Goal: Information Seeking & Learning: Find specific fact

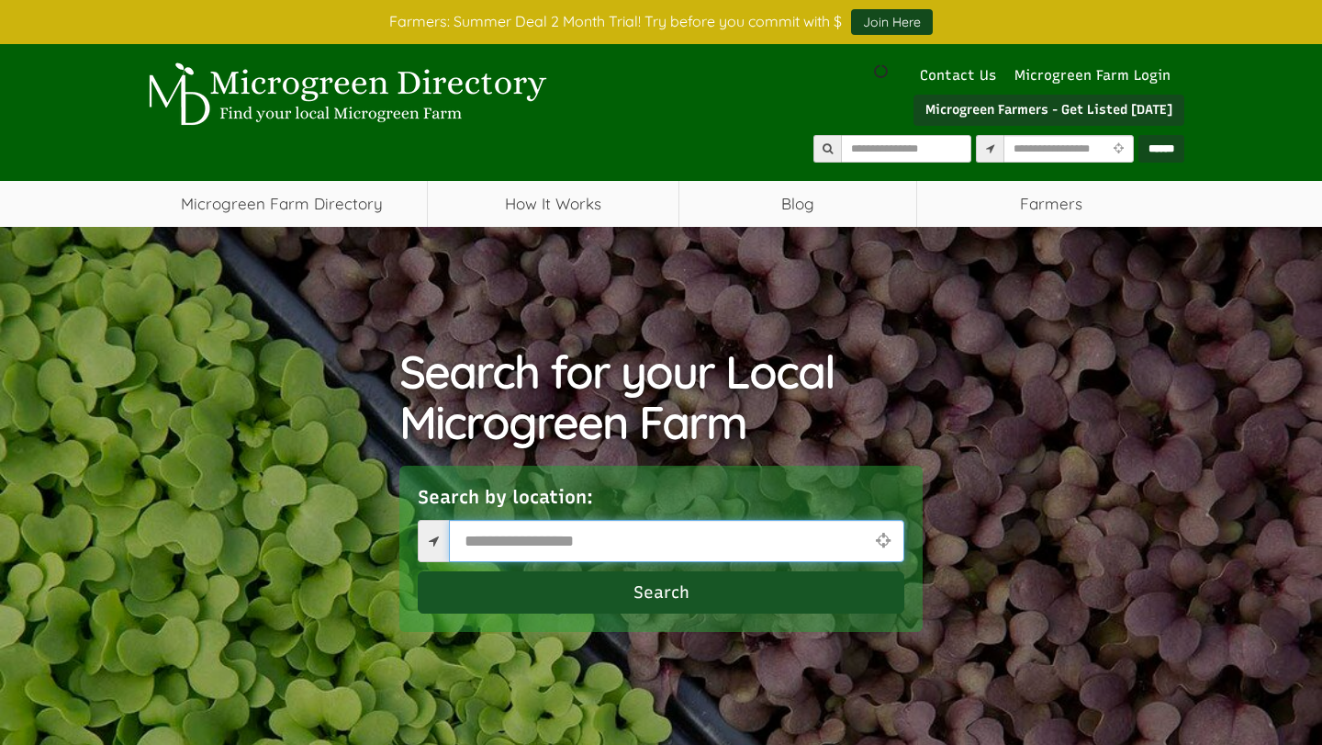
click at [508, 542] on input "text" at bounding box center [676, 541] width 455 height 42
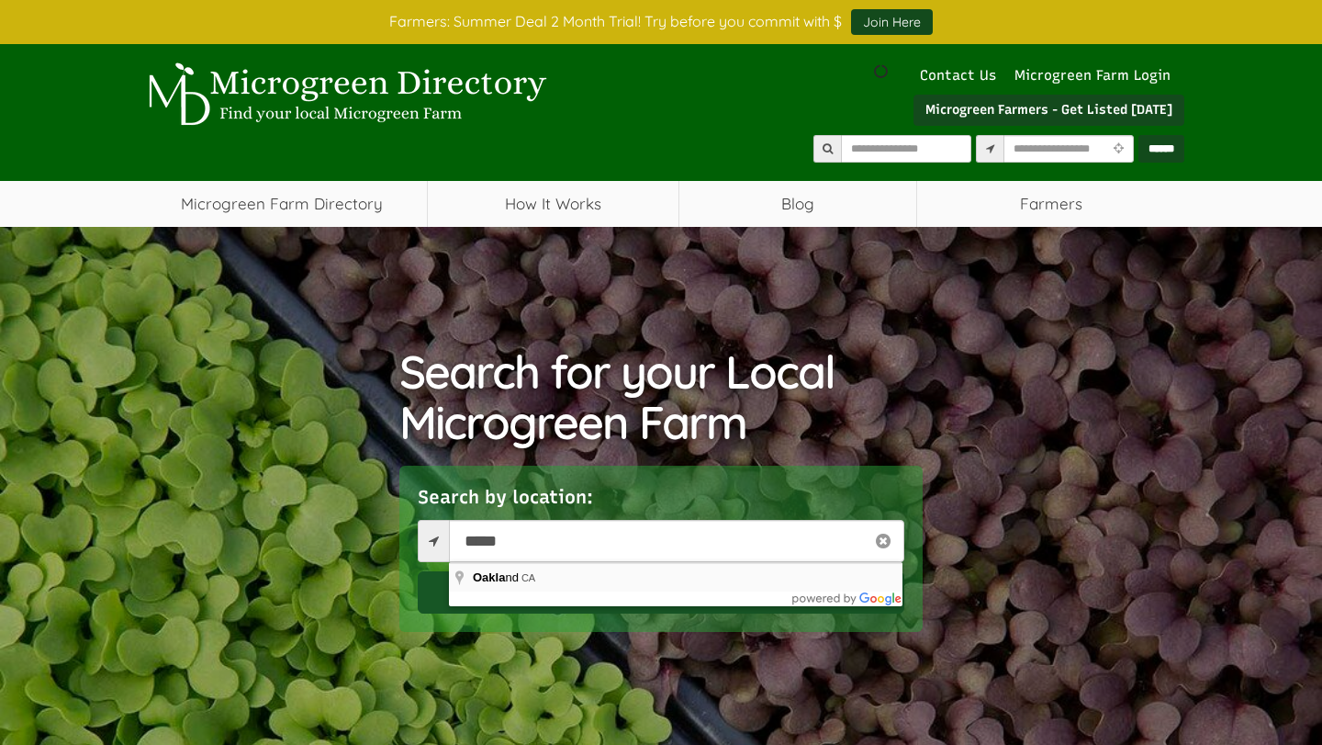
type input "**********"
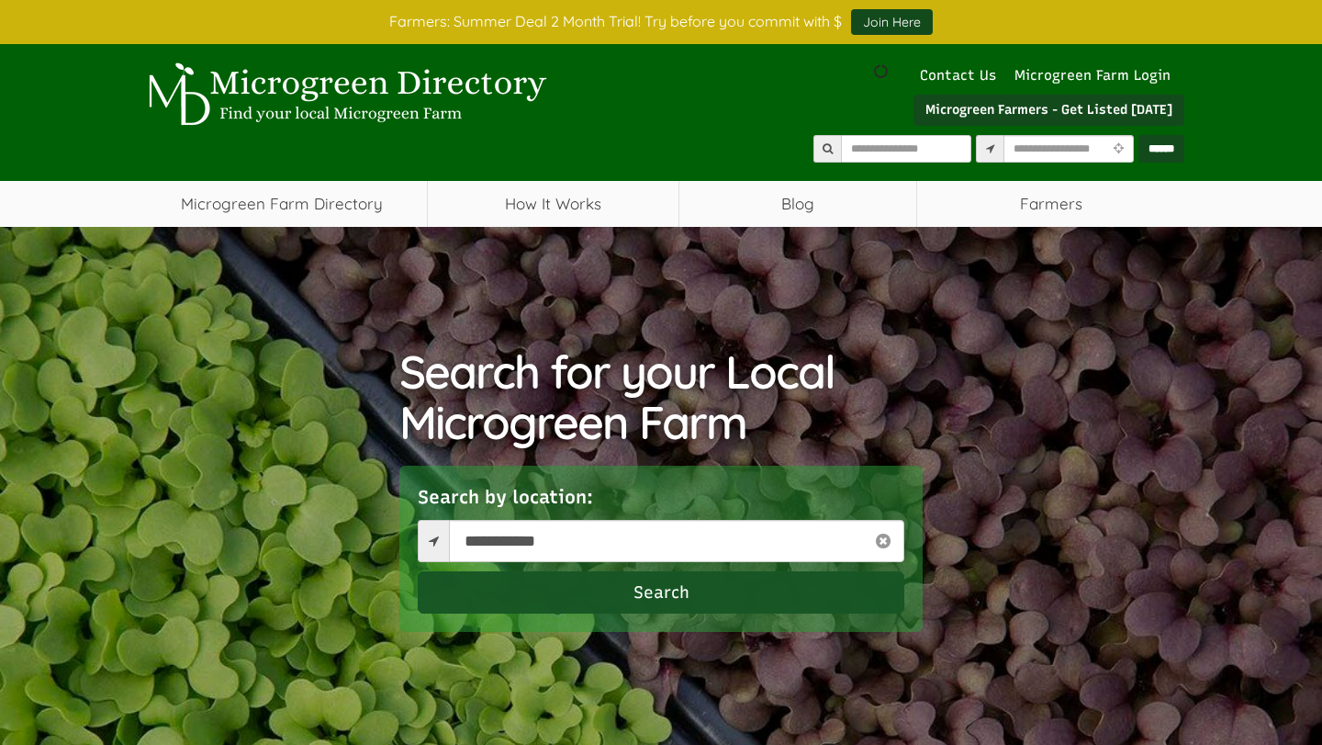
click at [612, 589] on button "Search" at bounding box center [661, 592] width 487 height 42
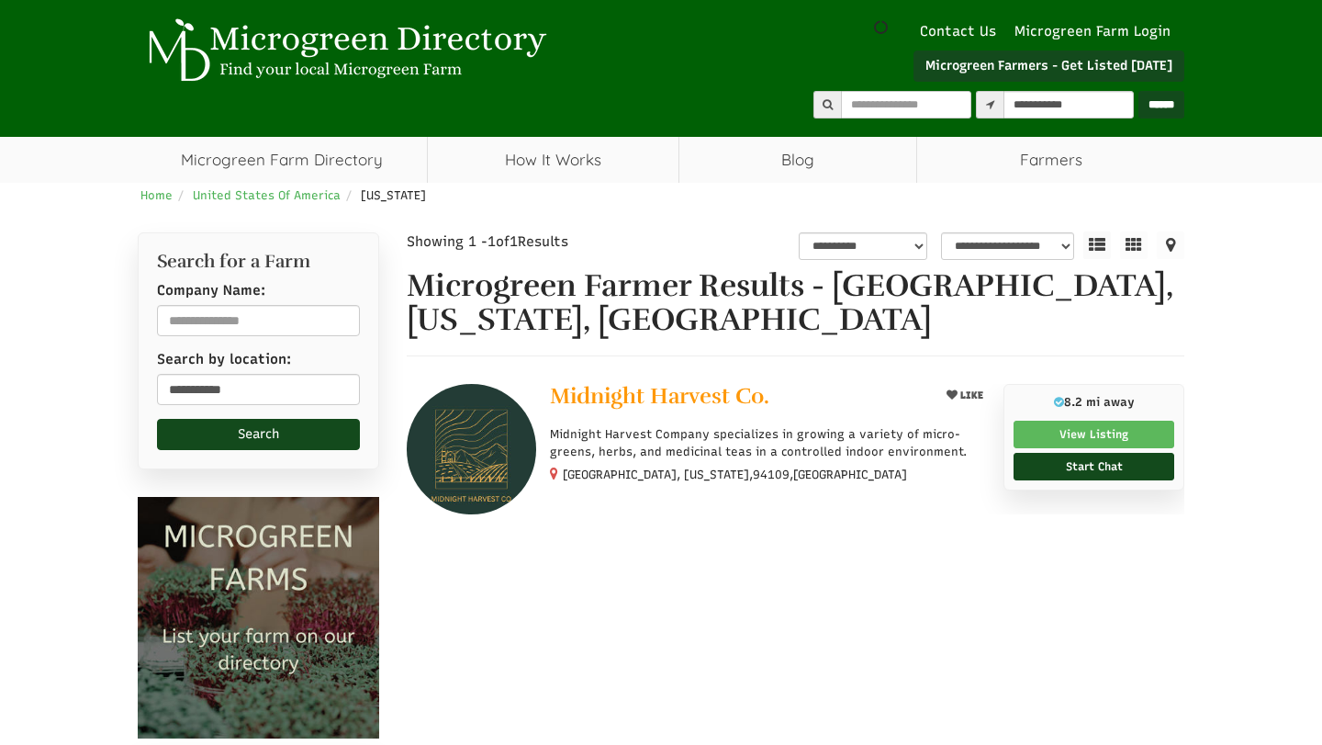
select select "********"
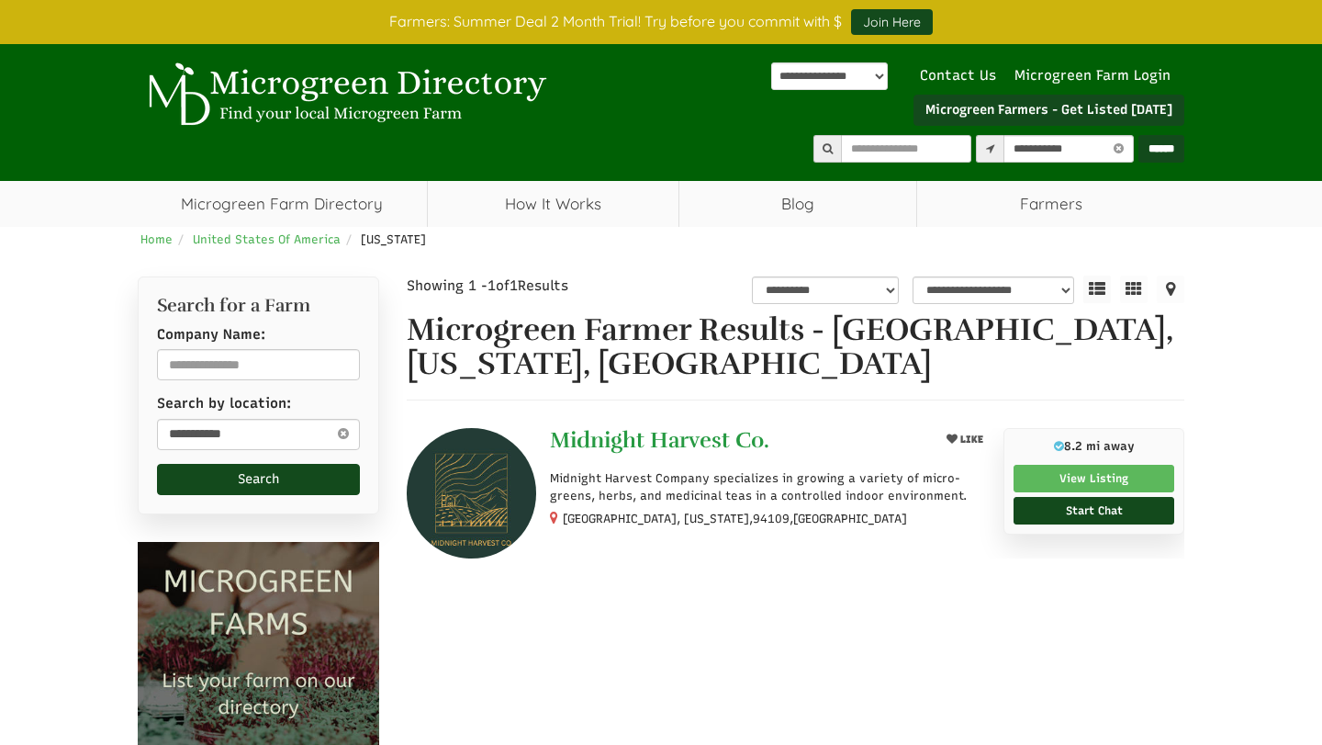
click at [634, 443] on span "Midnight Harvest Co." at bounding box center [659, 440] width 219 height 28
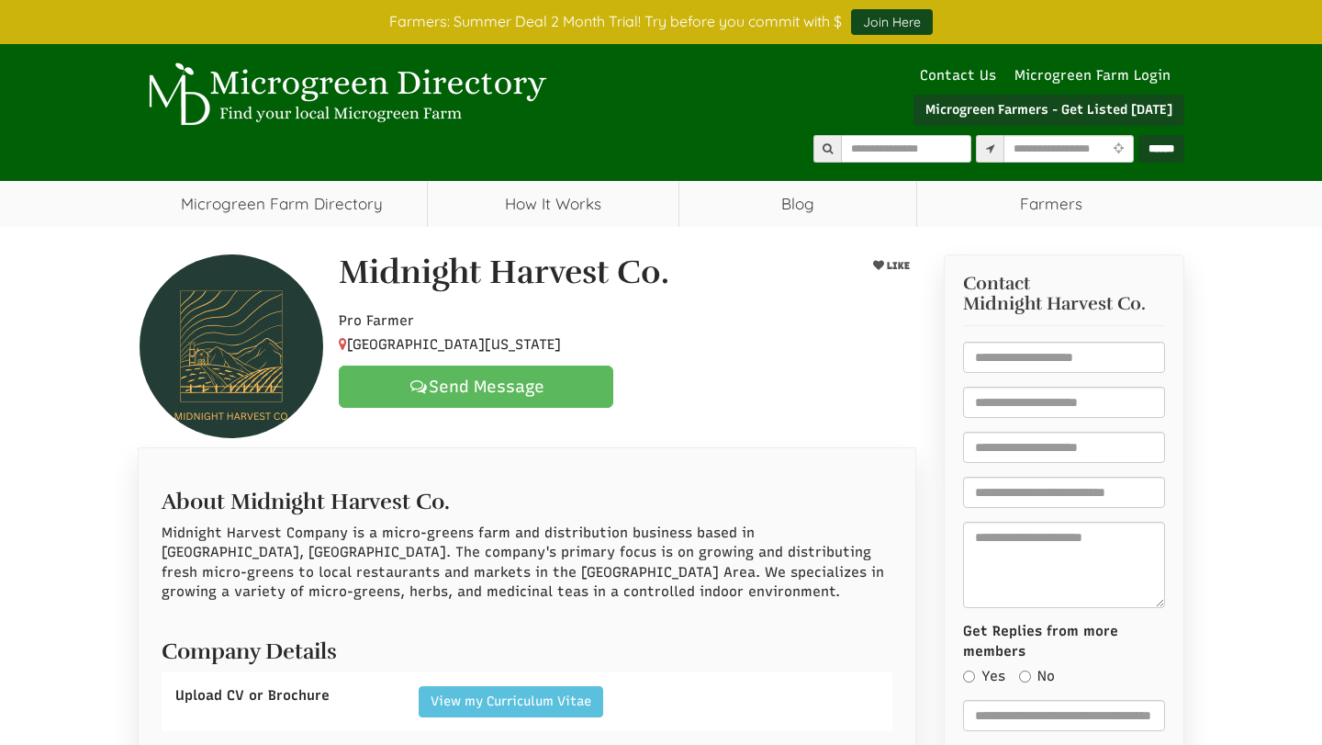
select select "Language Translate Widget"
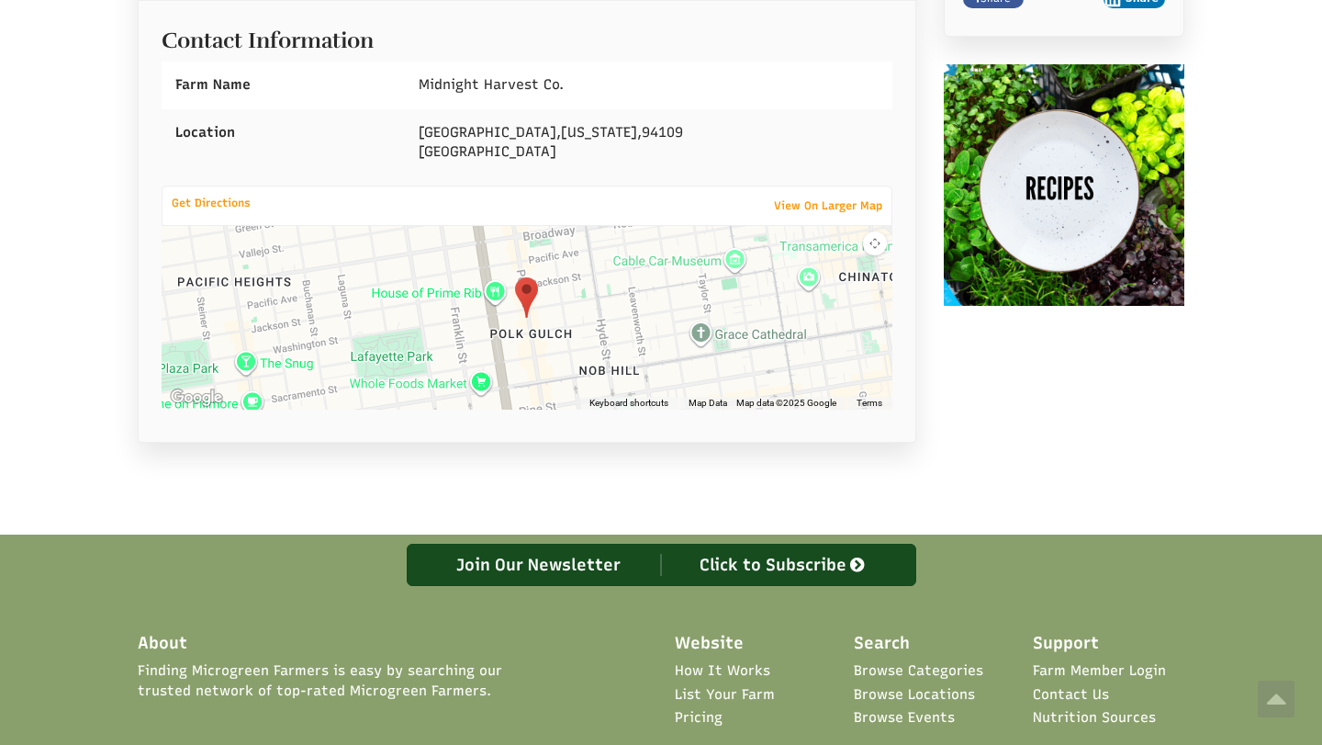
scroll to position [912, 0]
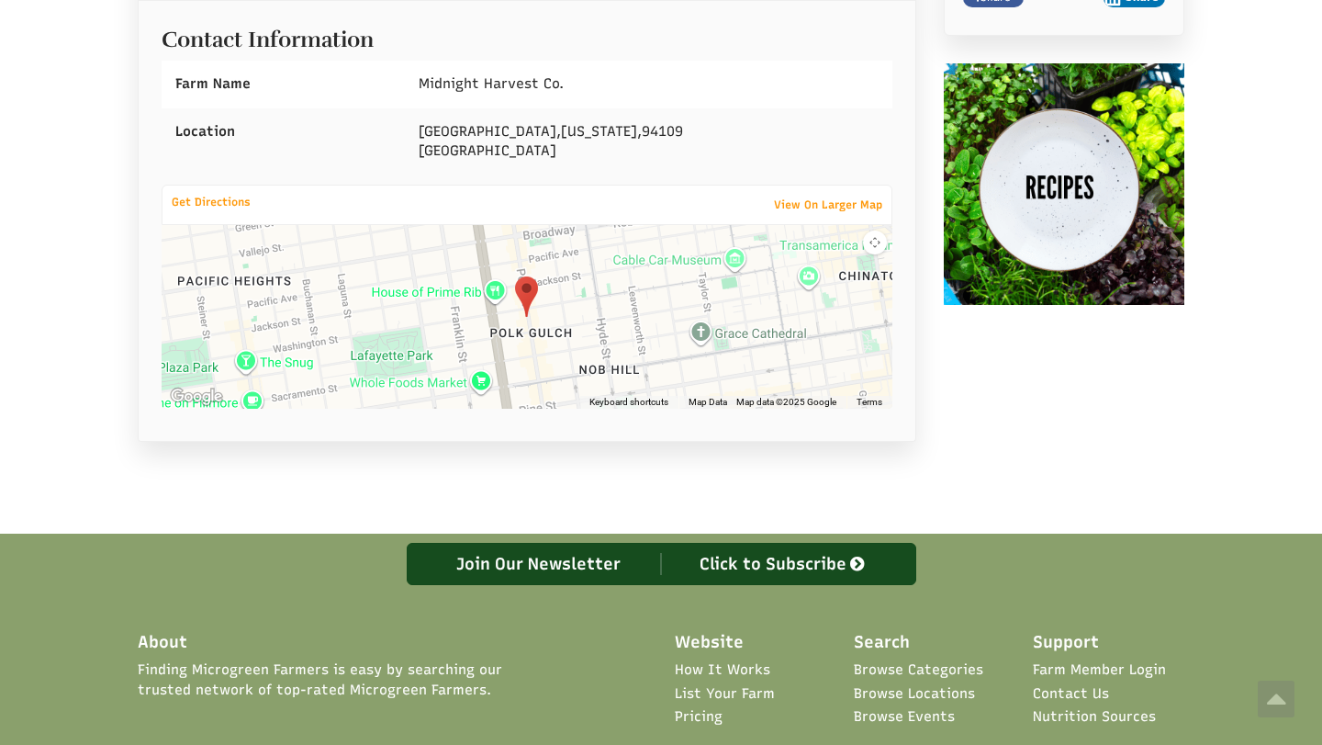
click at [1038, 180] on img at bounding box center [1064, 183] width 241 height 241
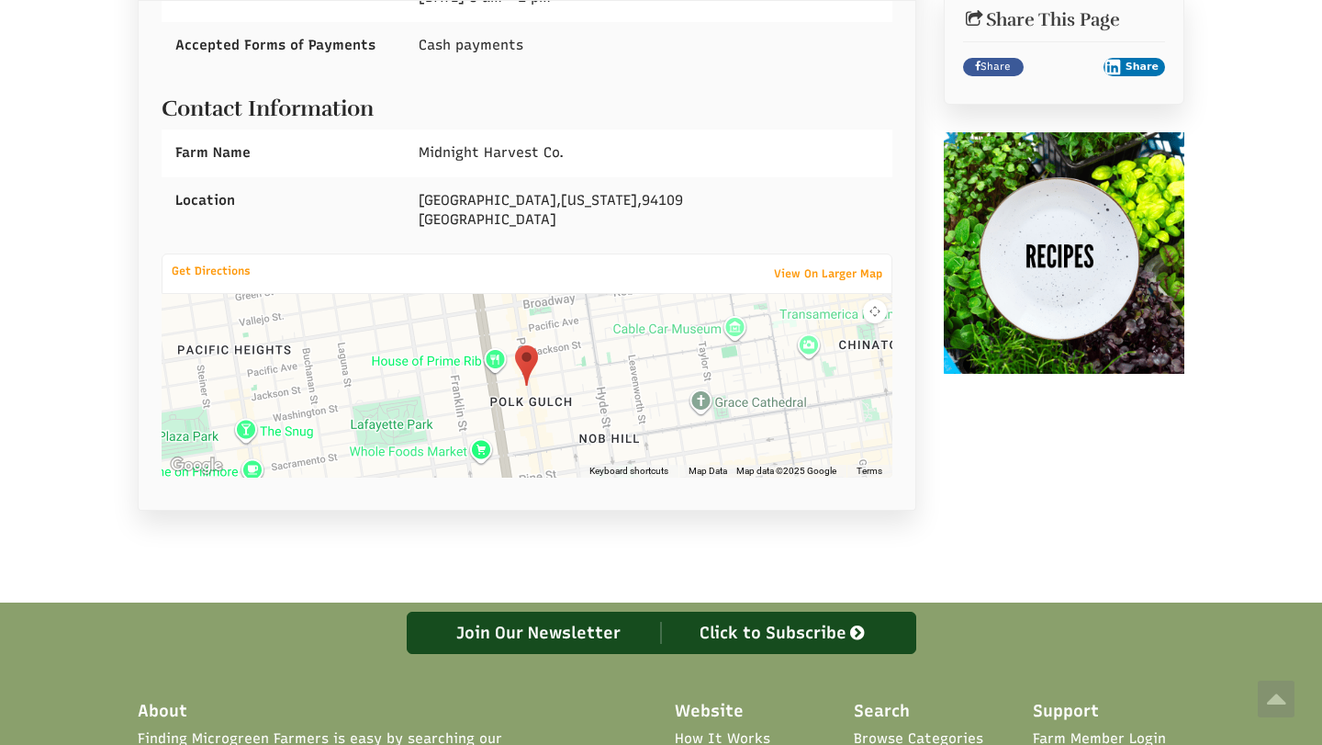
scroll to position [834, 0]
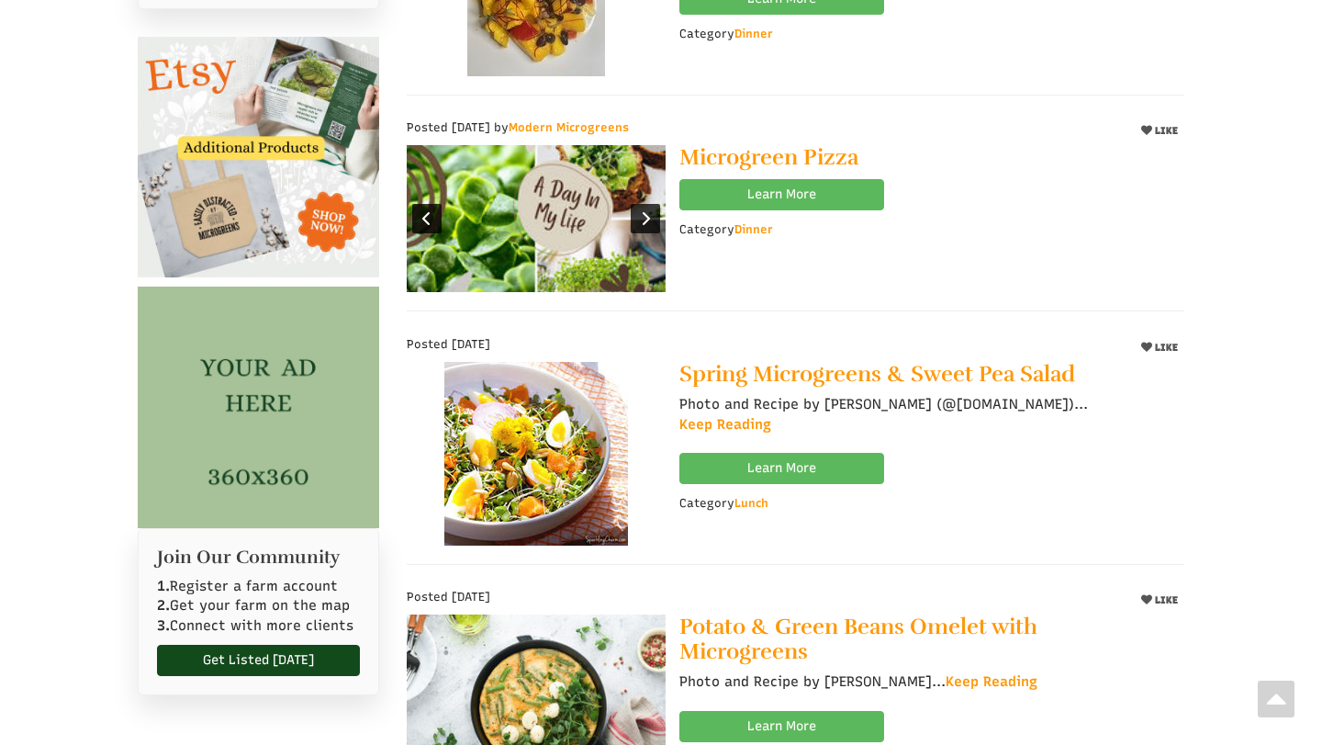
scroll to position [750, 0]
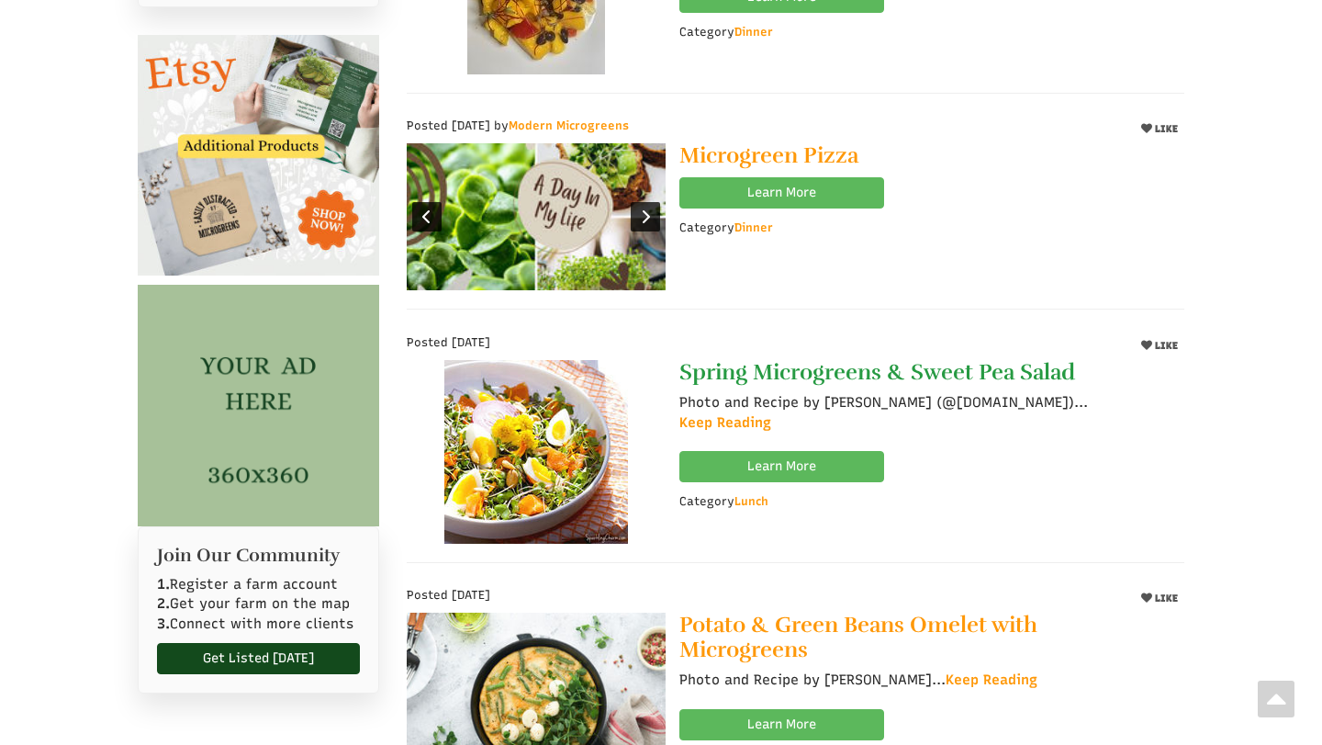
click at [855, 371] on link "Spring Microgreens & Sweet Pea Salad" at bounding box center [924, 372] width 491 height 24
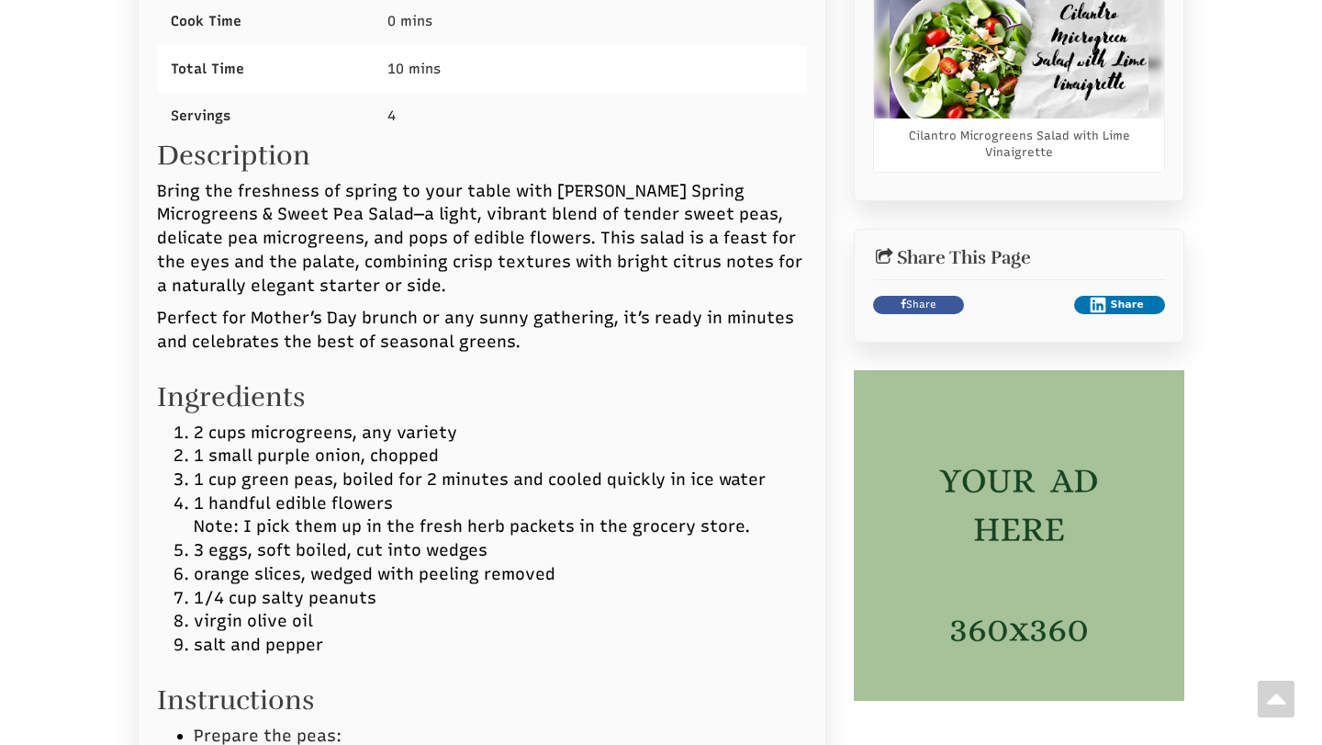
scroll to position [1234, 0]
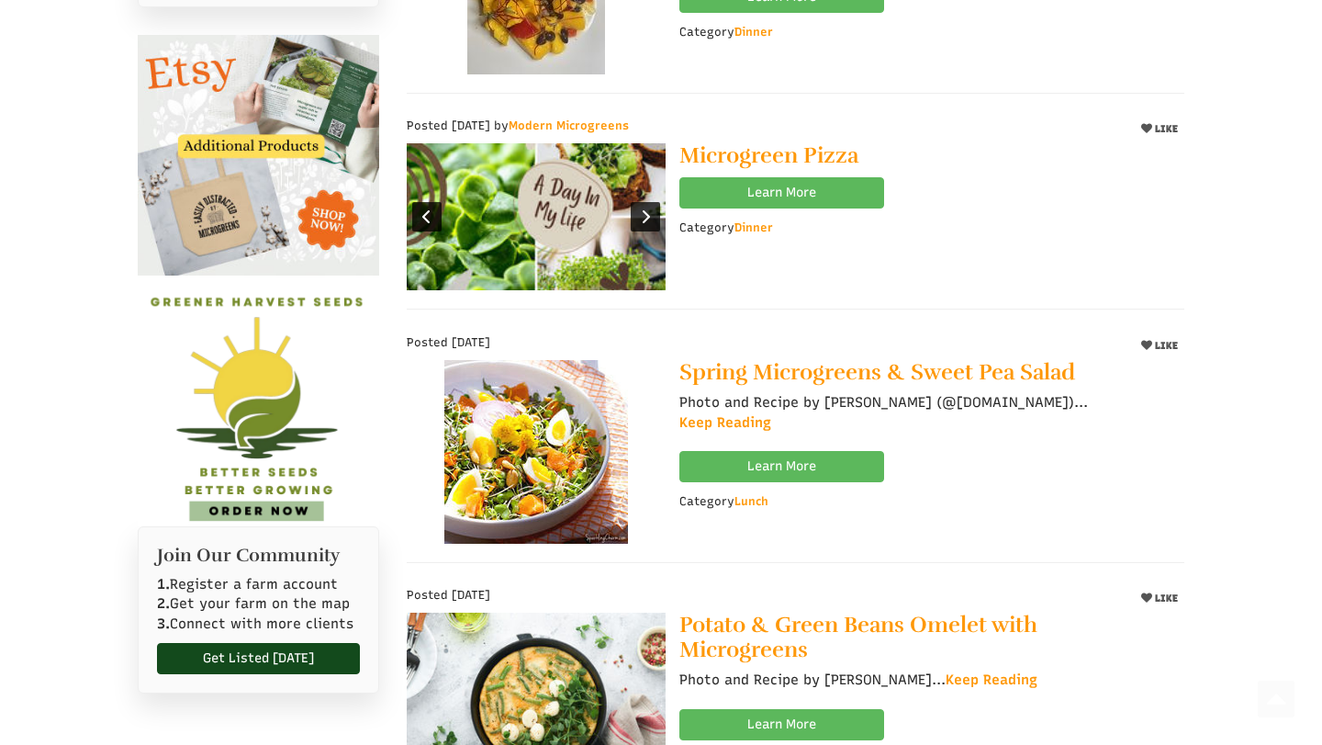
select select "Language Translate Widget"
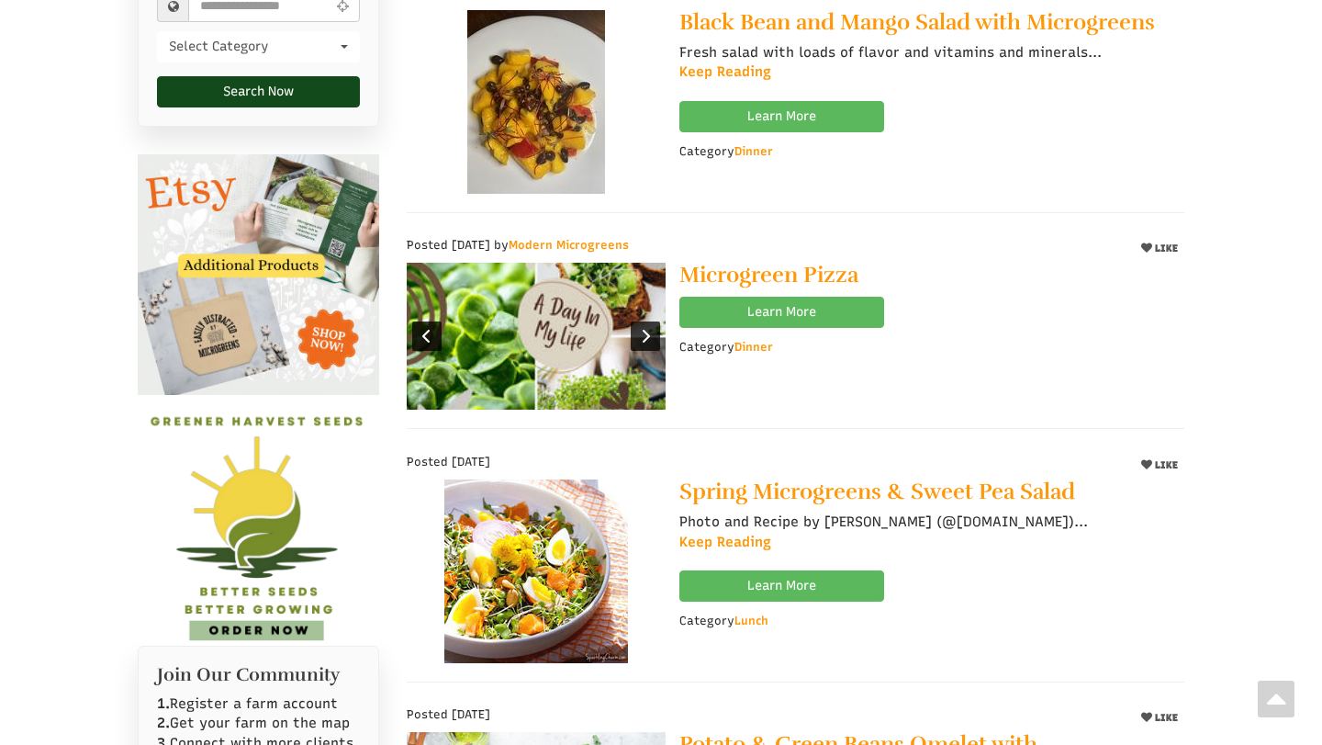
scroll to position [591, 0]
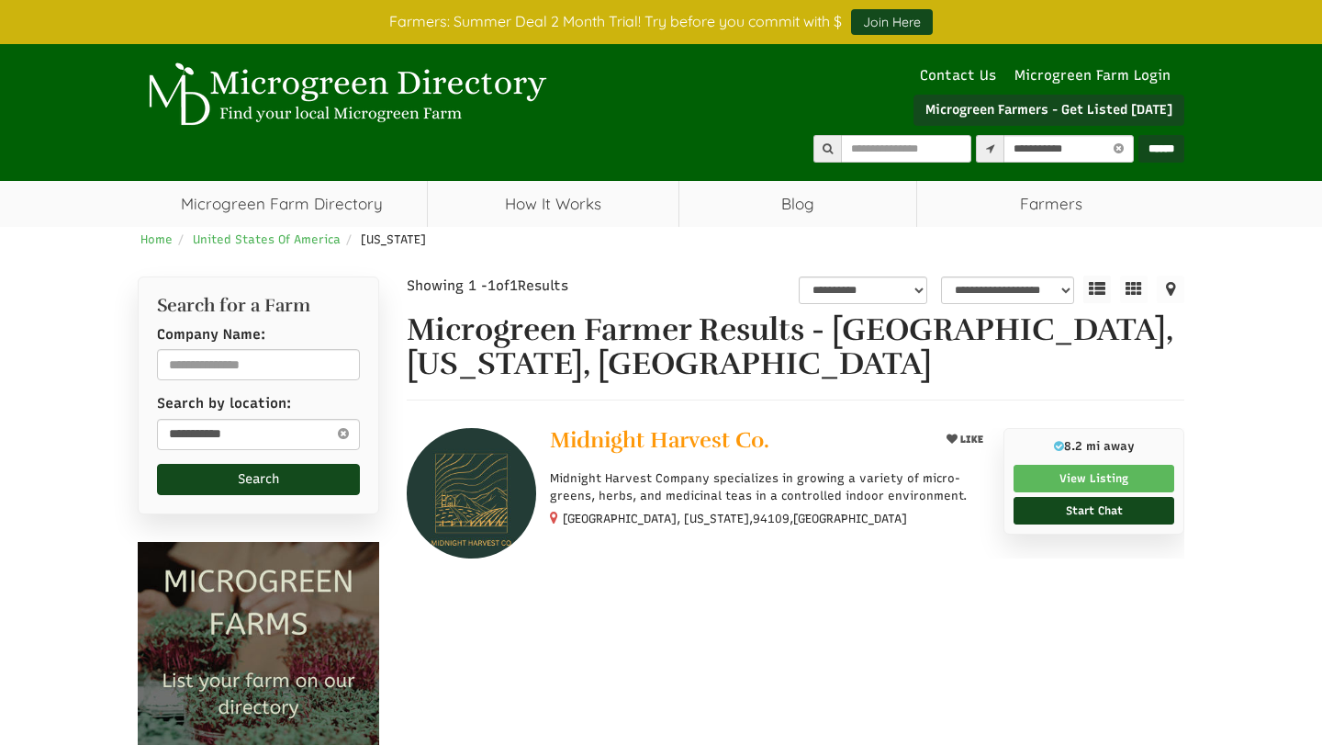
select select "********"
select select "Language Translate Widget"
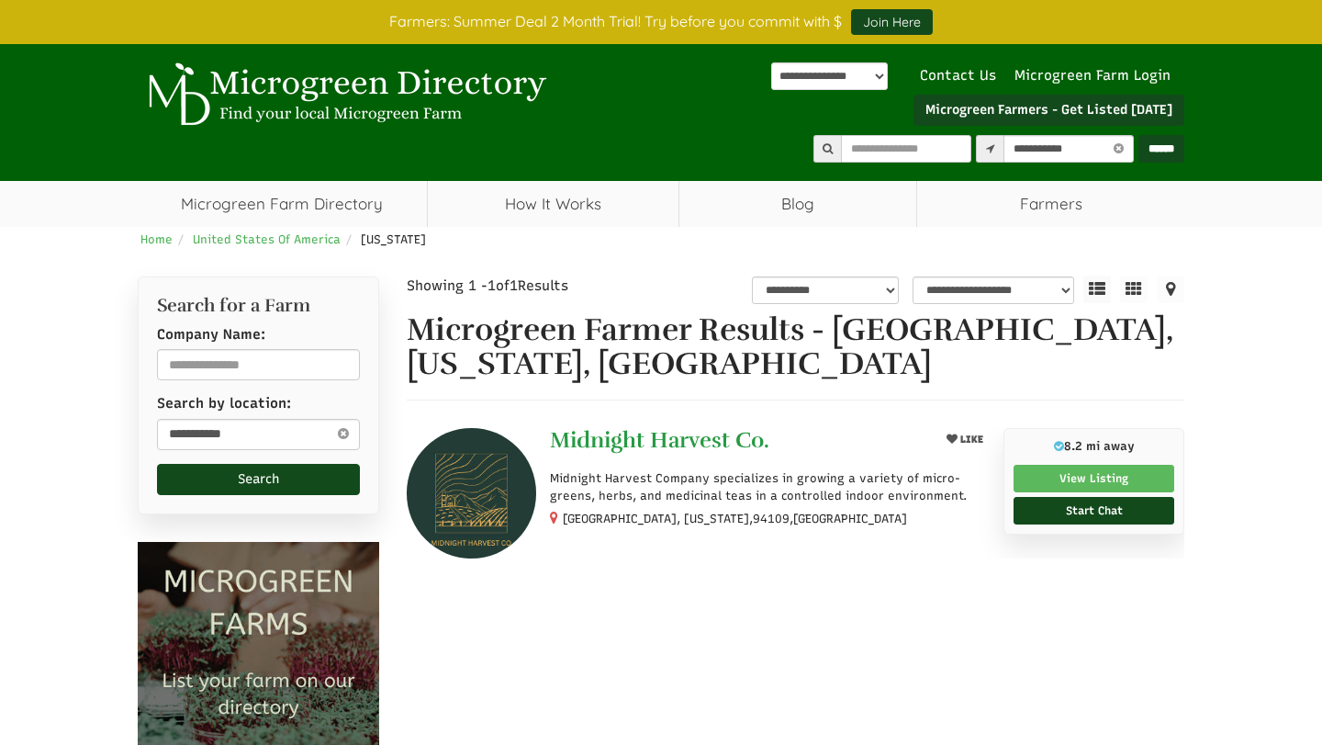
click at [607, 435] on span "Midnight Harvest Co." at bounding box center [659, 440] width 219 height 28
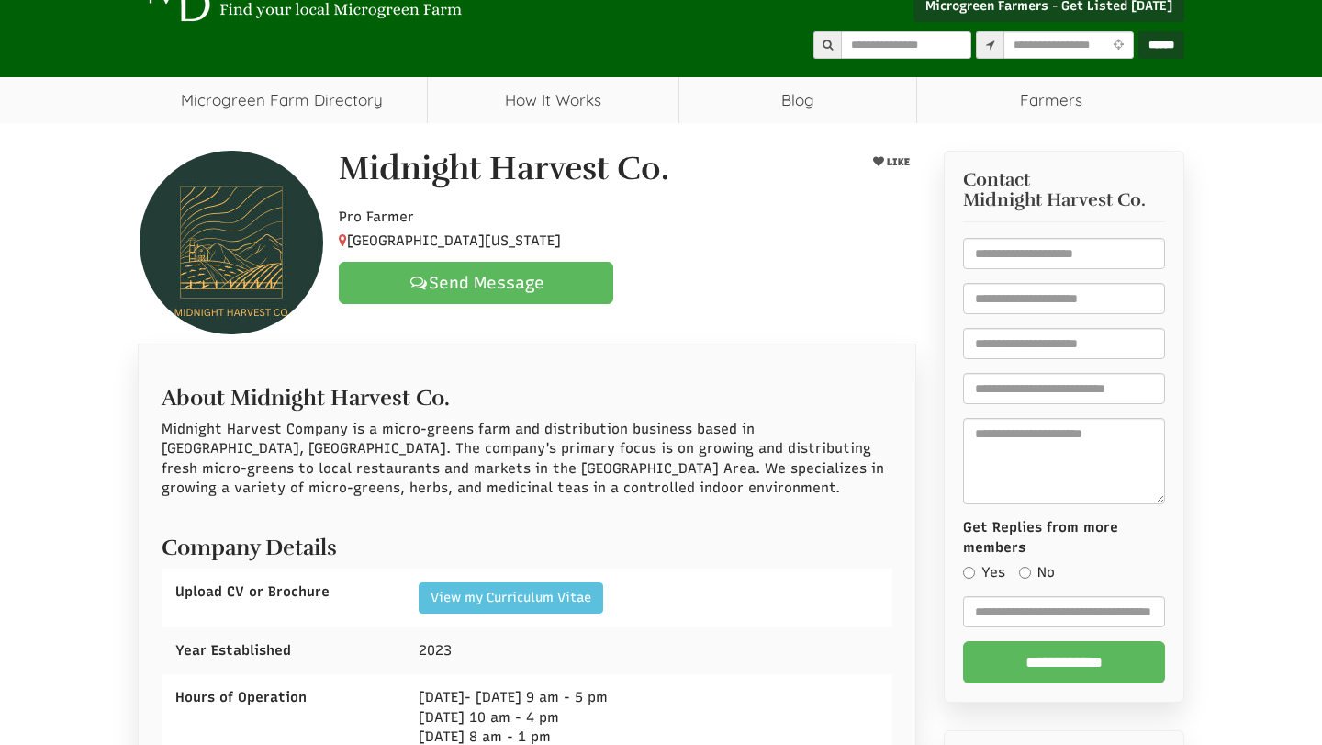
scroll to position [105, 0]
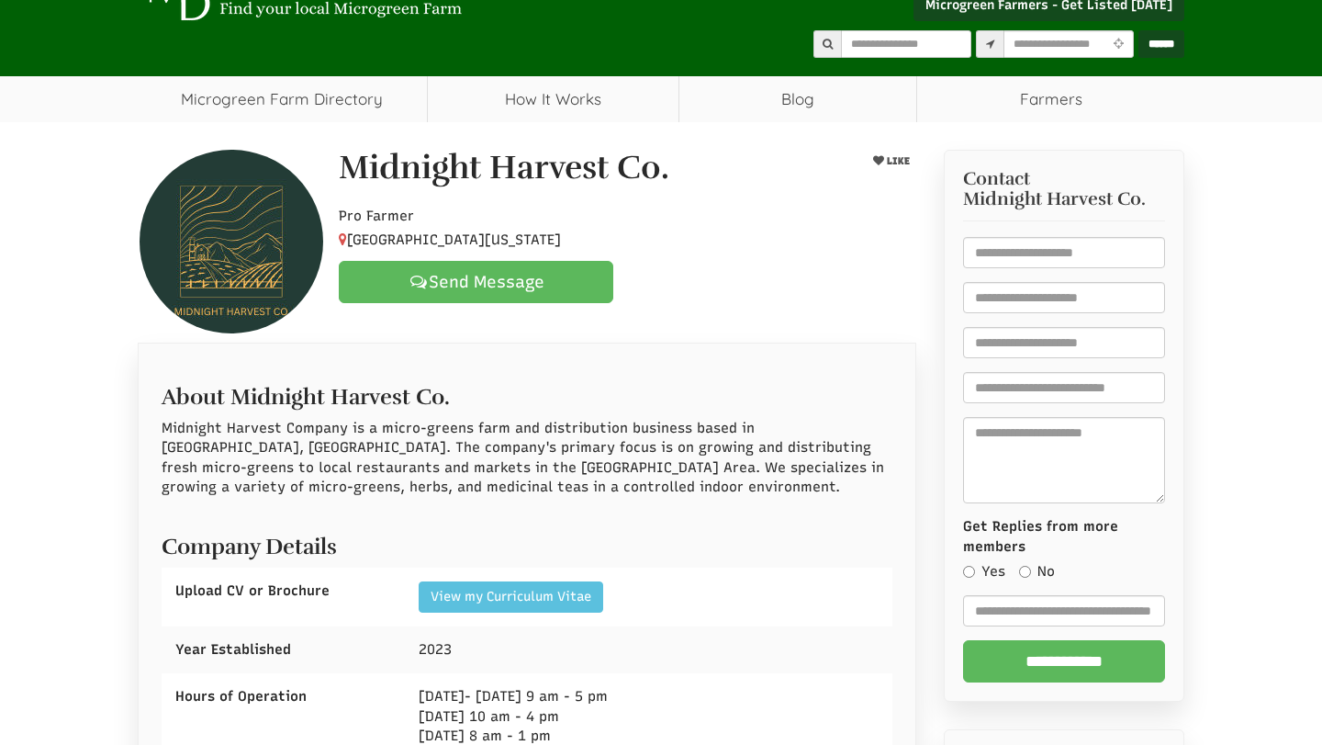
drag, startPoint x: 665, startPoint y: 170, endPoint x: 352, endPoint y: 168, distance: 313.1
click at [352, 168] on h1 "Midnight Harvest Co." at bounding box center [504, 168] width 331 height 37
copy h1 "Midnight Harvest Co"
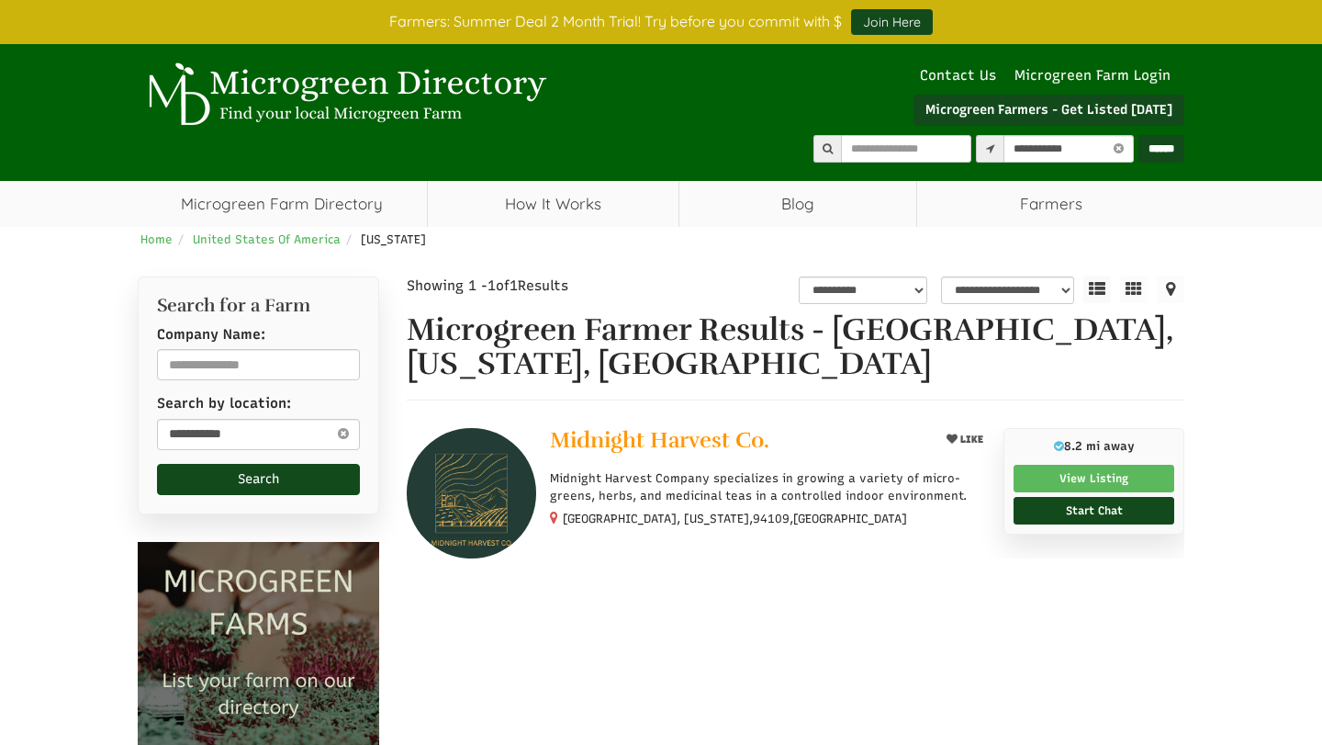
select select "********"
select select "Language Translate Widget"
